Goal: Information Seeking & Learning: Learn about a topic

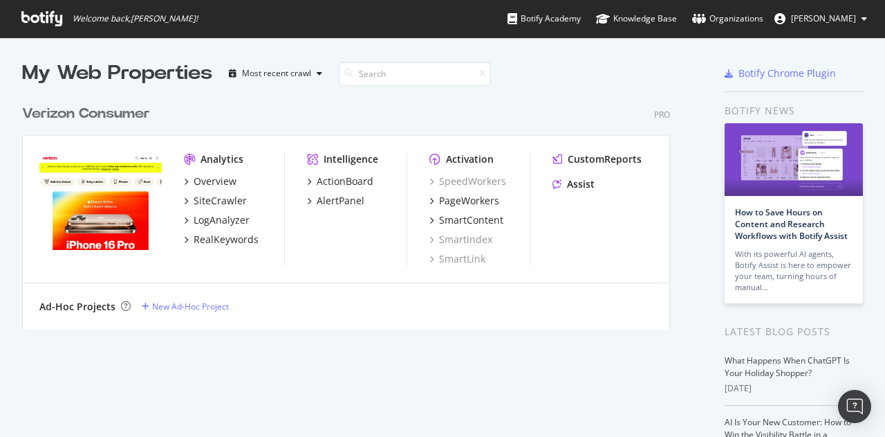
scroll to position [426, 864]
click at [207, 174] on div "Overview" at bounding box center [215, 181] width 43 height 14
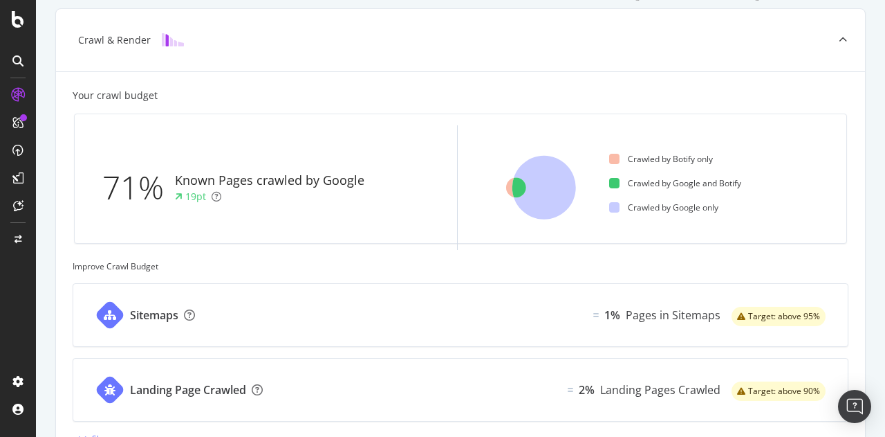
scroll to position [344, 0]
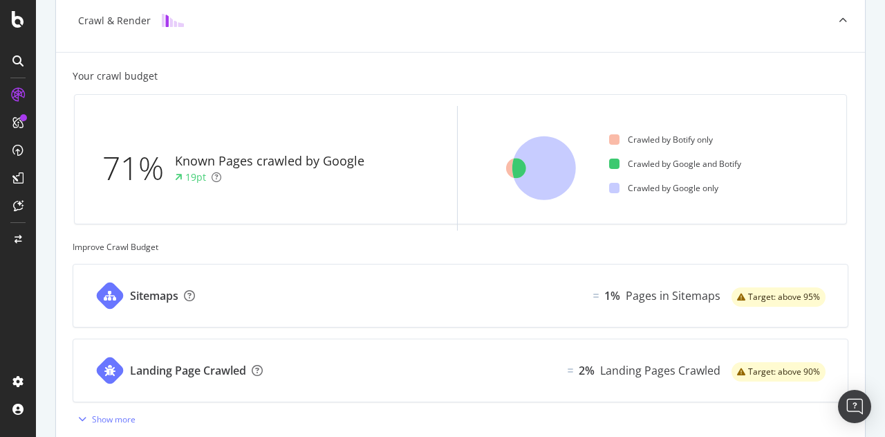
click at [210, 167] on div "Known Pages crawled by Google" at bounding box center [270, 161] width 190 height 18
click at [219, 74] on div "Your crawl budget" at bounding box center [461, 76] width 776 height 14
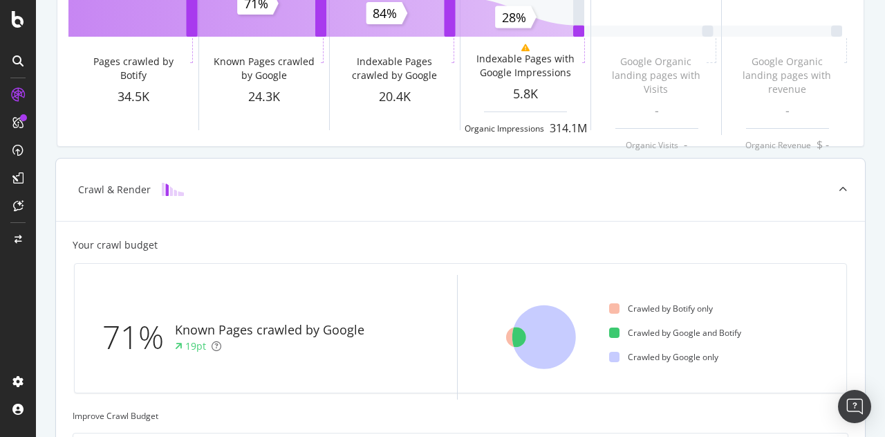
scroll to position [78, 0]
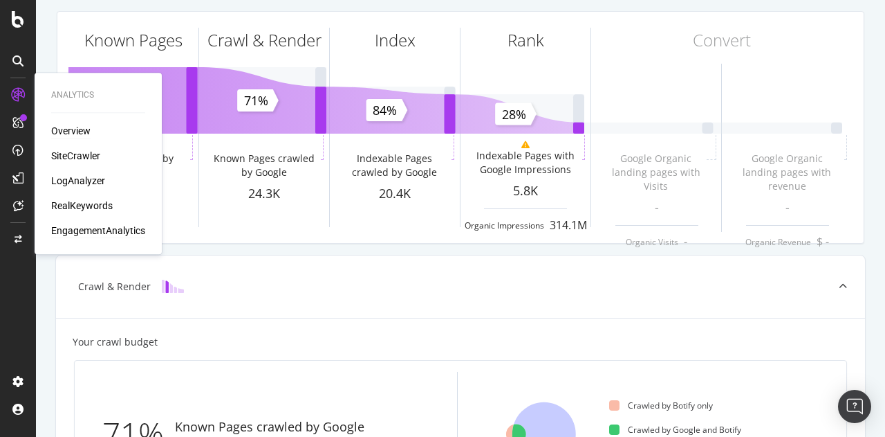
click at [78, 231] on div "EngagementAnalytics" at bounding box center [98, 230] width 94 height 14
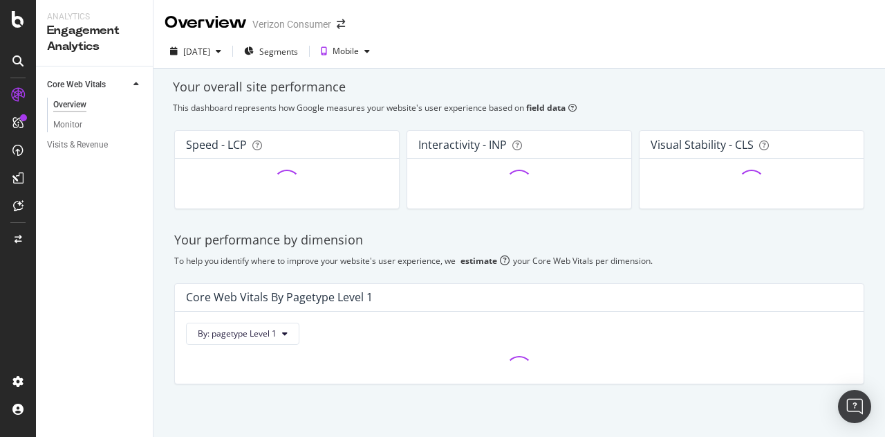
click at [195, 91] on div "Your overall site performance" at bounding box center [519, 87] width 693 height 18
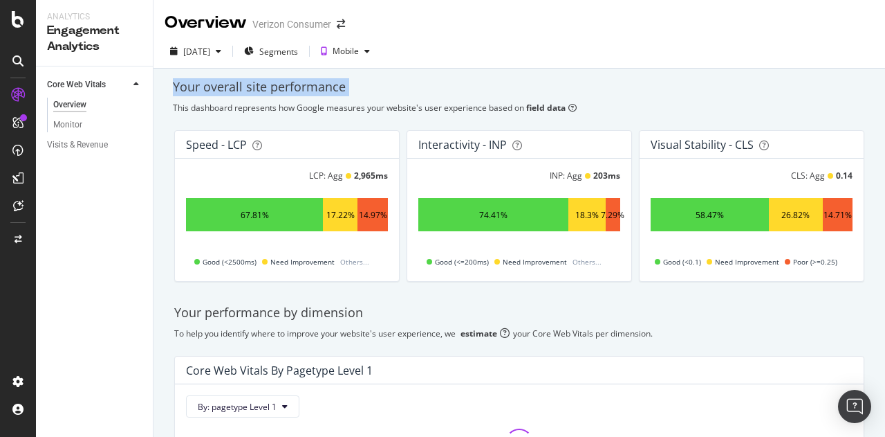
click at [210, 88] on div "Your overall site performance" at bounding box center [519, 87] width 693 height 18
click at [246, 84] on div "Your overall site performance" at bounding box center [519, 87] width 693 height 18
click at [174, 86] on div "Your overall site performance" at bounding box center [519, 87] width 693 height 18
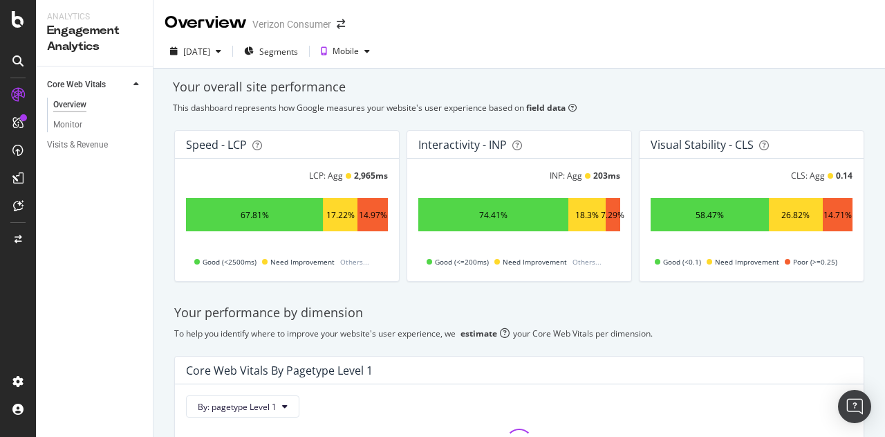
click at [174, 86] on div "Your overall site performance" at bounding box center [519, 87] width 693 height 18
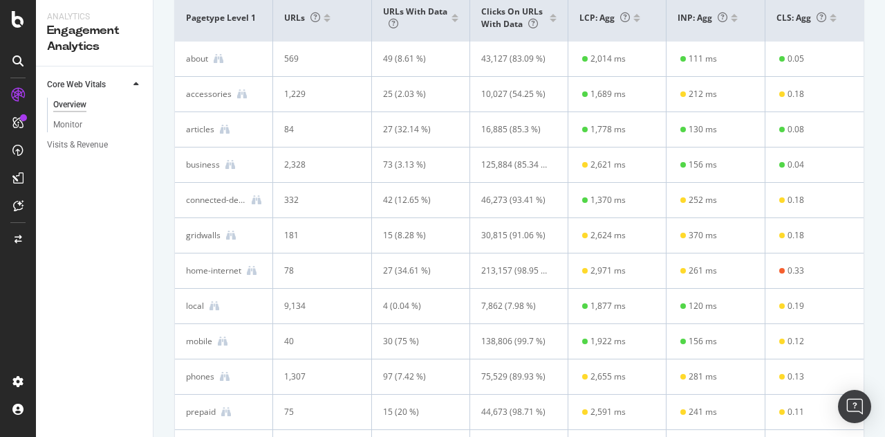
scroll to position [434, 0]
click at [250, 270] on icon at bounding box center [252, 270] width 10 height 10
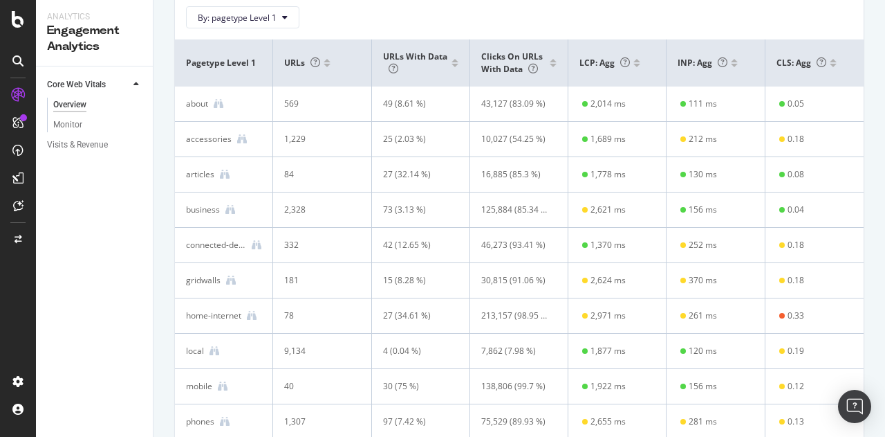
scroll to position [387, 0]
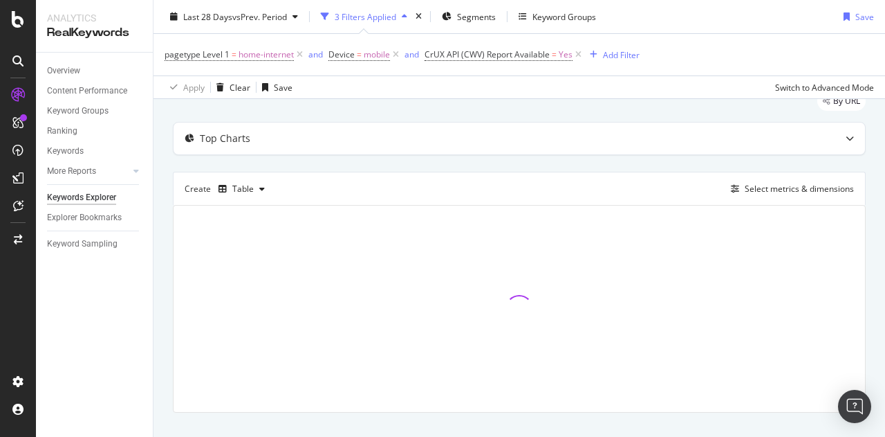
scroll to position [75, 0]
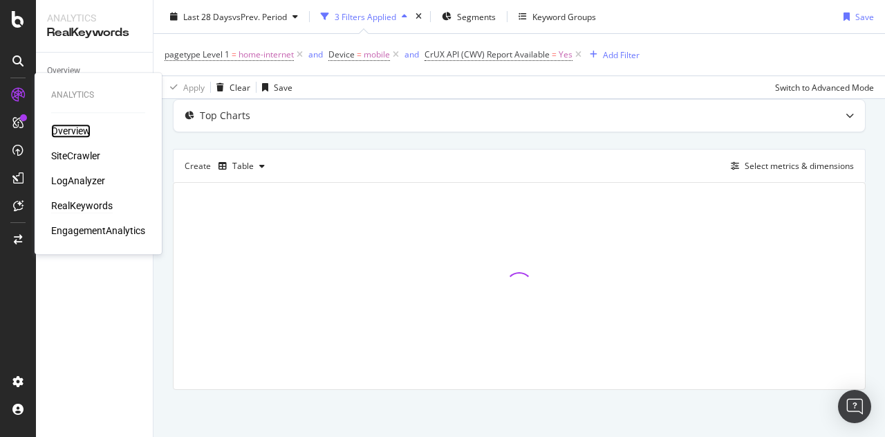
click at [72, 136] on div "Overview" at bounding box center [70, 131] width 39 height 14
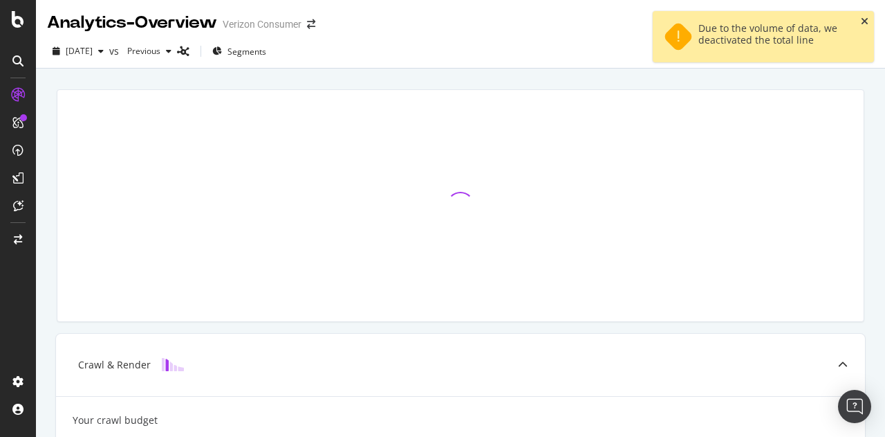
click at [866, 17] on icon "close toast" at bounding box center [865, 22] width 8 height 10
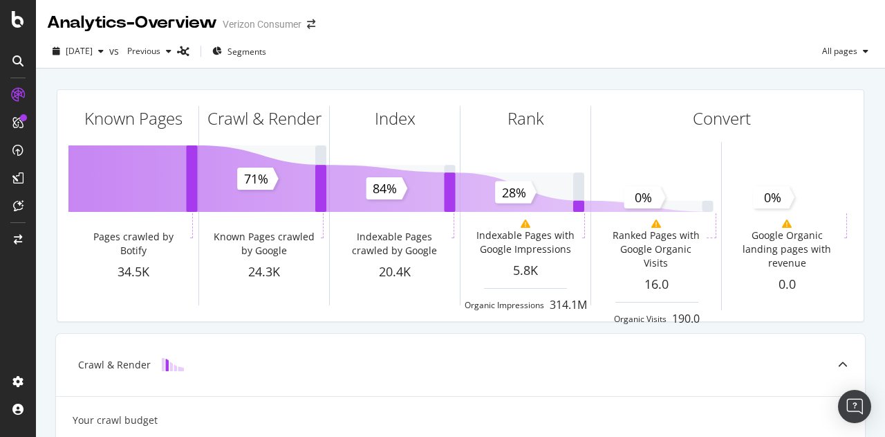
click at [567, 55] on div "2025 Aug. 31st vs Previous Segments All pages" at bounding box center [461, 54] width 850 height 28
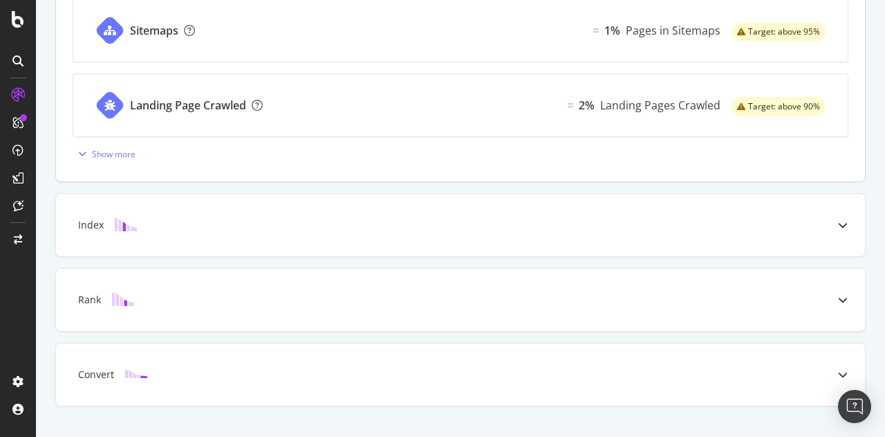
scroll to position [614, 0]
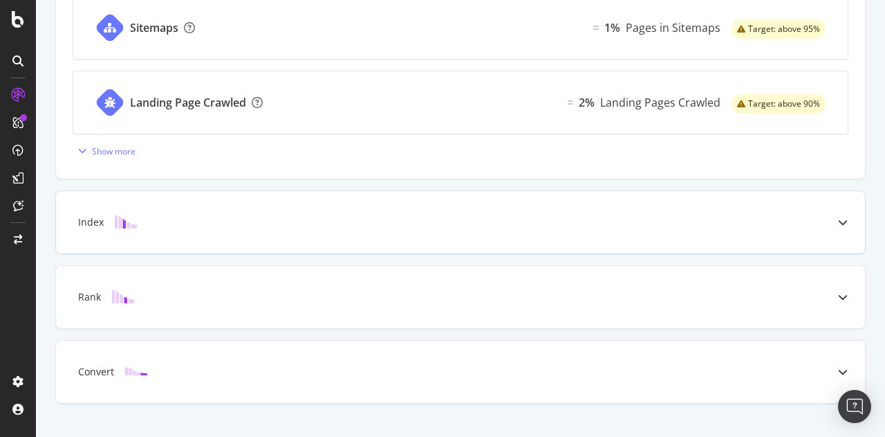
click at [306, 230] on div "Index" at bounding box center [460, 222] width 809 height 62
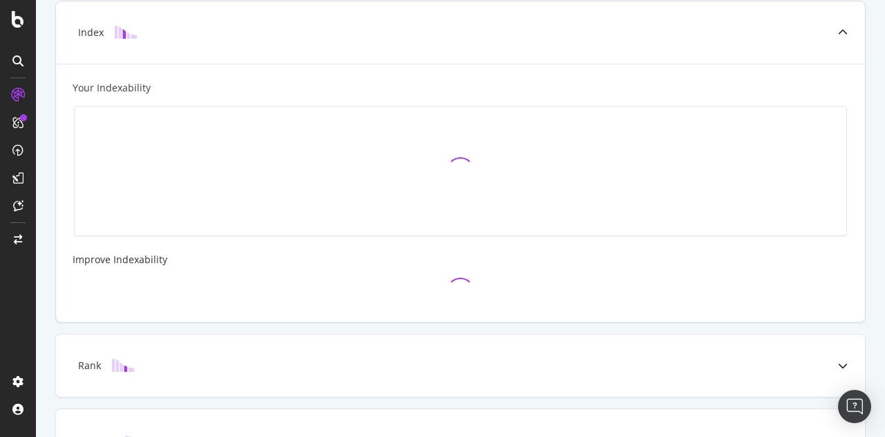
scroll to position [360, 0]
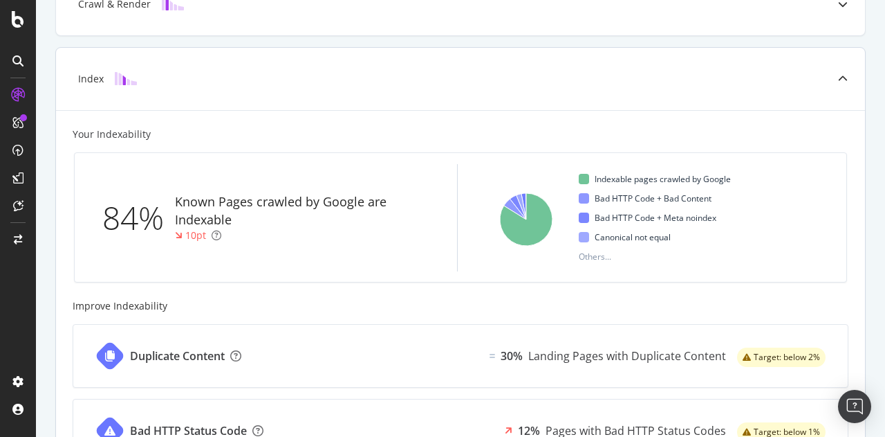
click at [404, 85] on div "Index" at bounding box center [460, 79] width 809 height 62
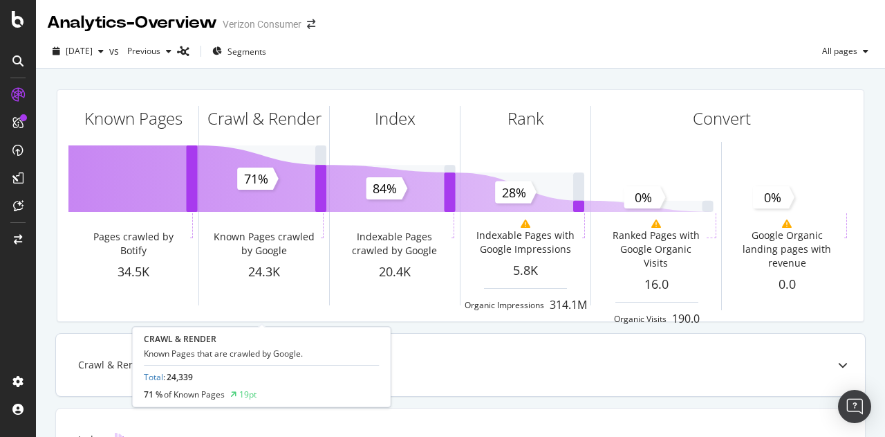
scroll to position [0, 0]
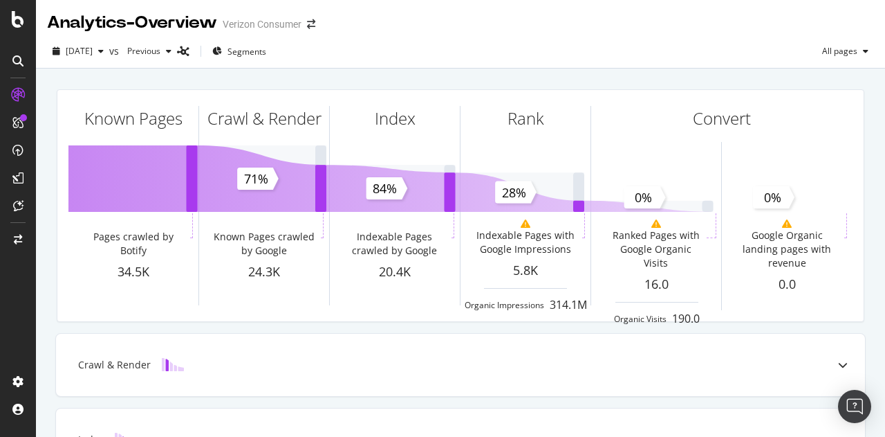
click at [17, 30] on div at bounding box center [18, 218] width 36 height 437
click at [13, 21] on icon at bounding box center [18, 19] width 12 height 17
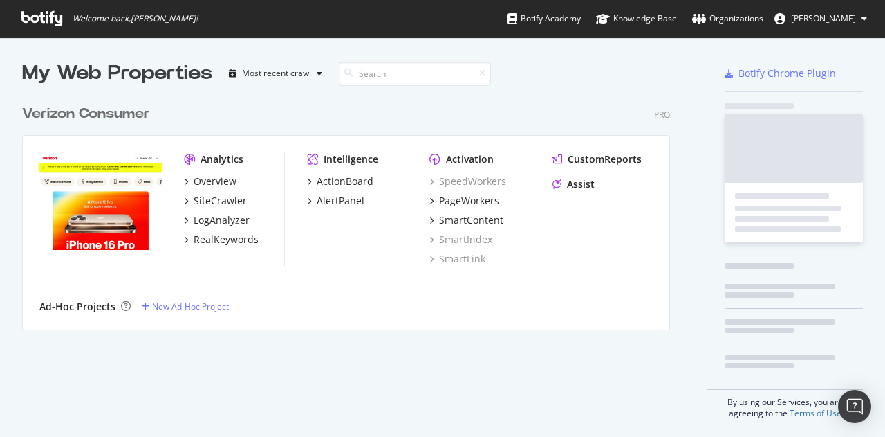
scroll to position [426, 864]
